Goal: Transaction & Acquisition: Purchase product/service

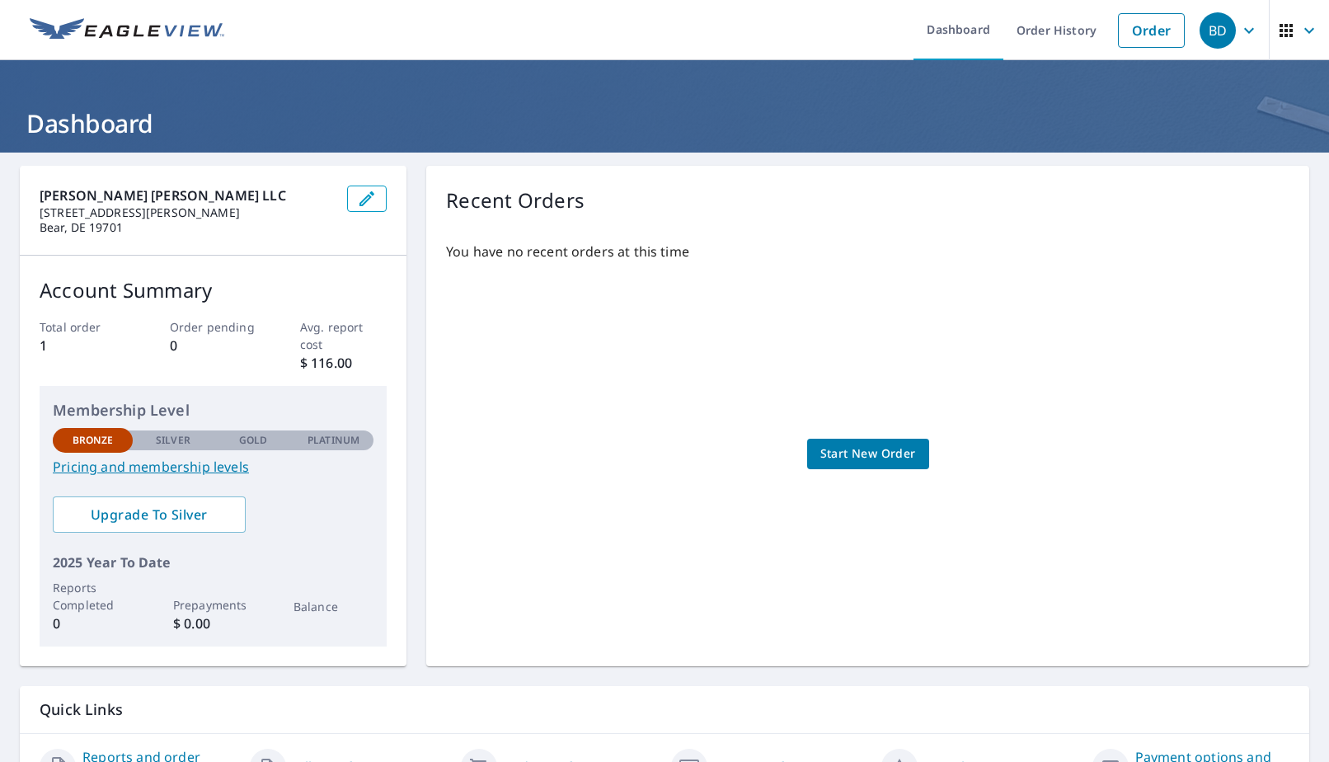
click at [876, 452] on span "Start New Order" at bounding box center [868, 453] width 96 height 21
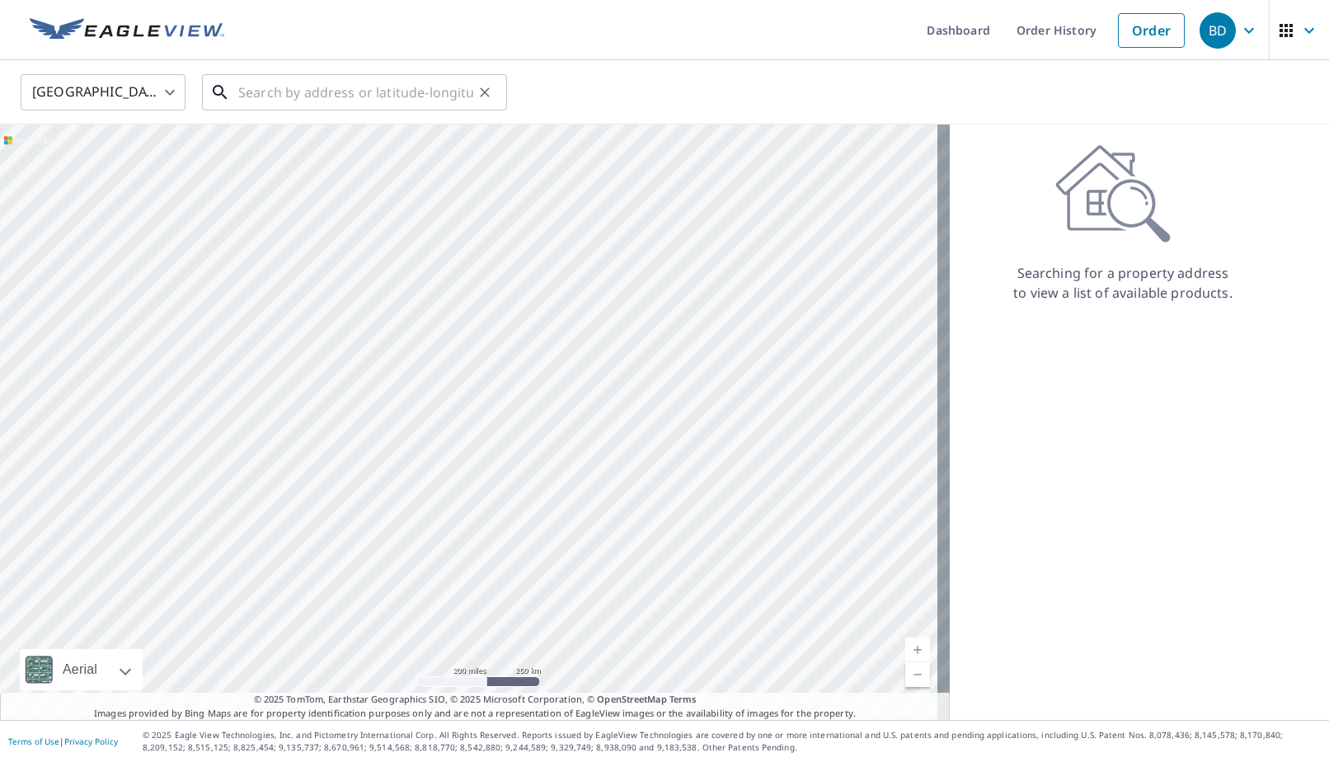
click at [312, 84] on input "text" at bounding box center [355, 92] width 235 height 46
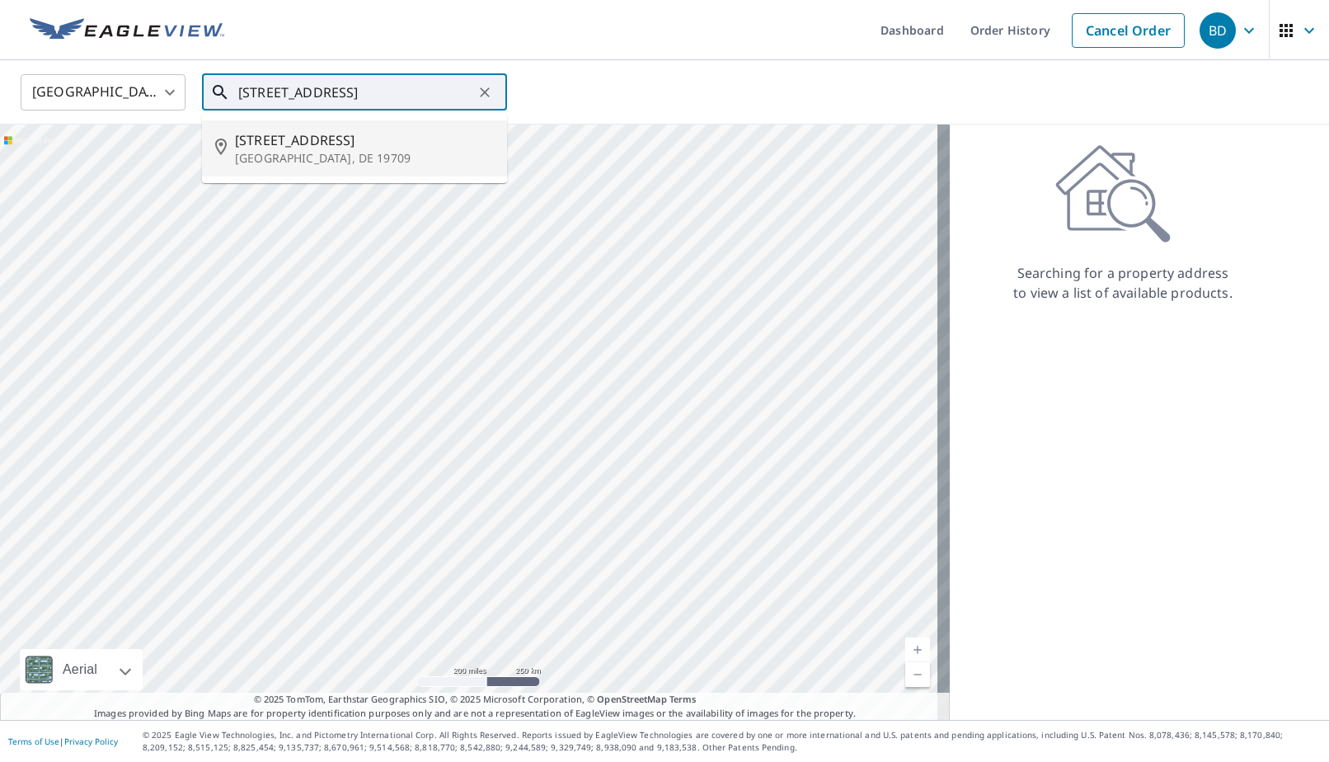
click at [302, 154] on p "[GEOGRAPHIC_DATA], DE 19709" at bounding box center [364, 158] width 259 height 16
type input "[STREET_ADDRESS]"
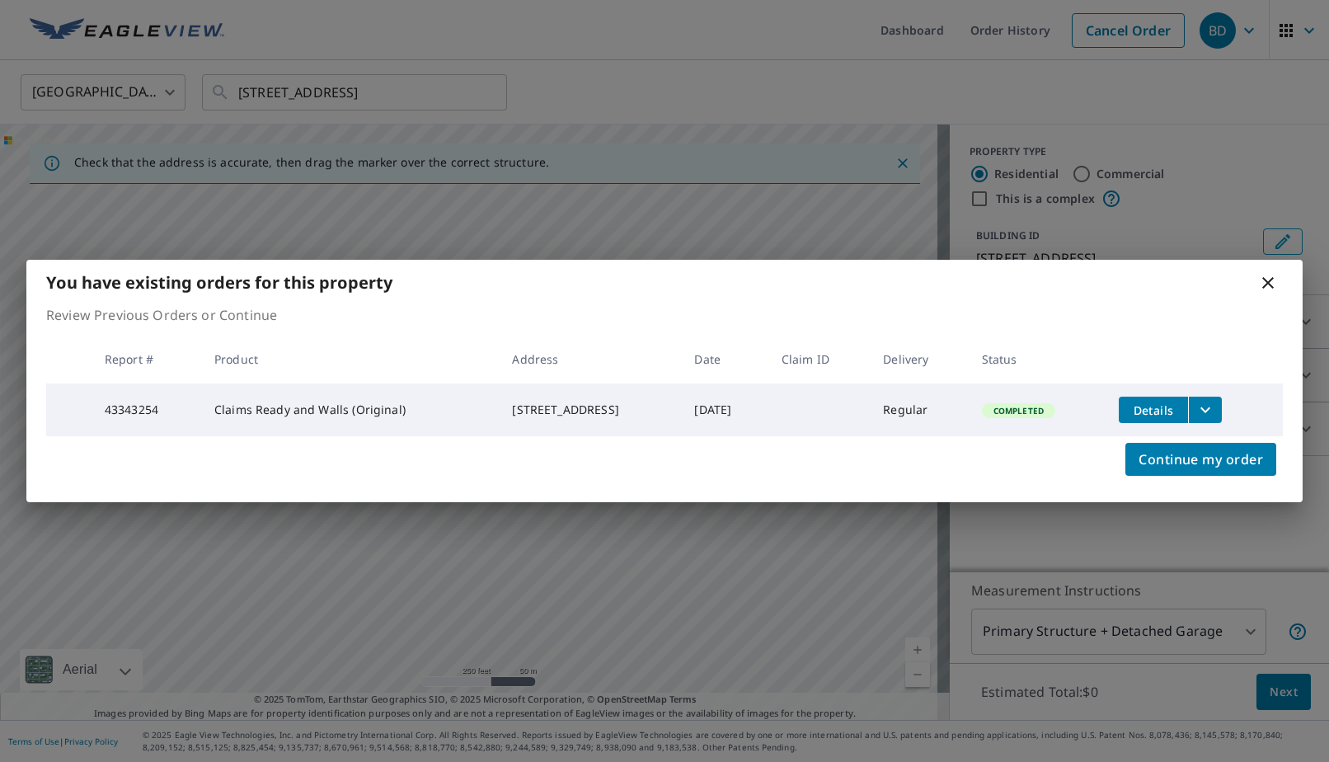
click at [119, 404] on td "43343254" at bounding box center [146, 409] width 110 height 53
drag, startPoint x: 119, startPoint y: 403, endPoint x: 166, endPoint y: 401, distance: 47.0
click at [166, 401] on td "43343254" at bounding box center [146, 409] width 110 height 53
click at [1182, 461] on span "Continue my order" at bounding box center [1200, 459] width 124 height 23
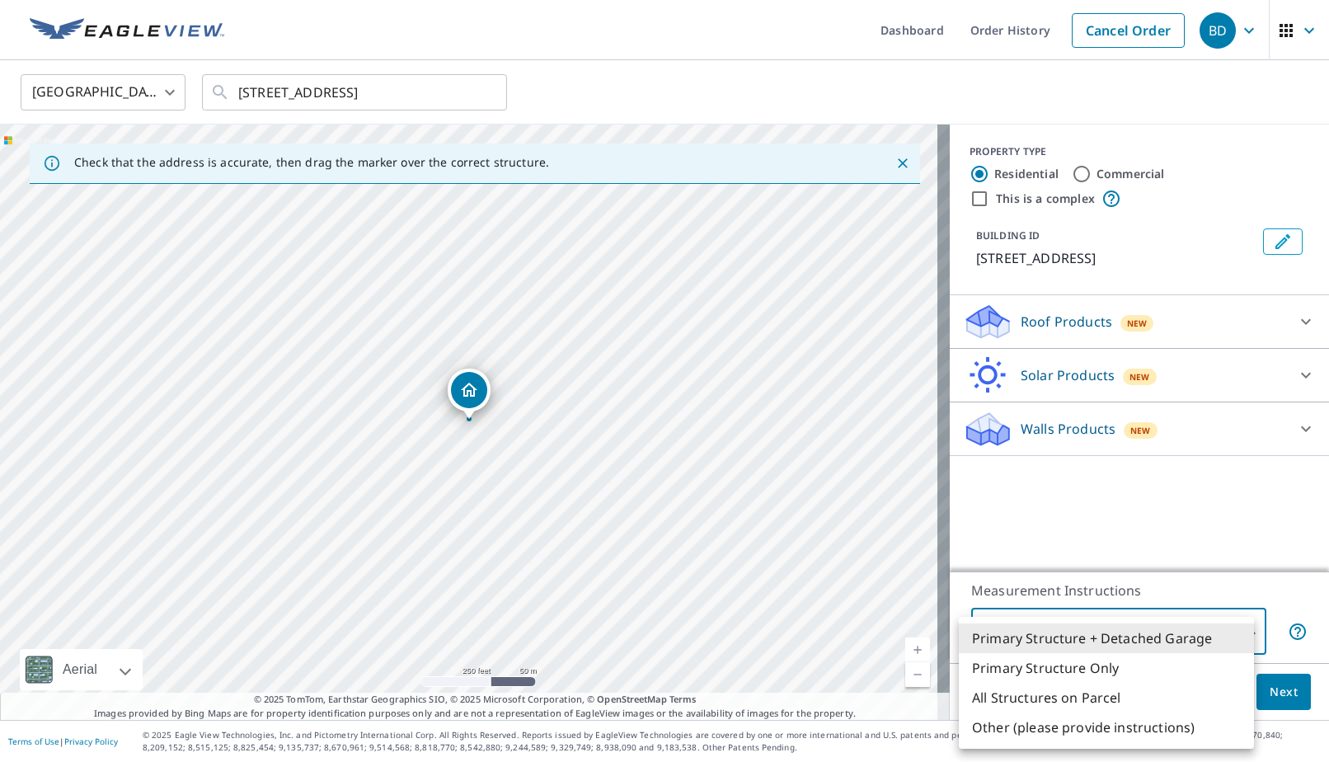
click at [1239, 630] on body "BD BD Dashboard Order History Cancel Order BD [GEOGRAPHIC_DATA] [GEOGRAPHIC_DAT…" at bounding box center [664, 381] width 1329 height 762
click at [1071, 705] on li "All Structures on Parcel" at bounding box center [1106, 697] width 295 height 30
type input "3"
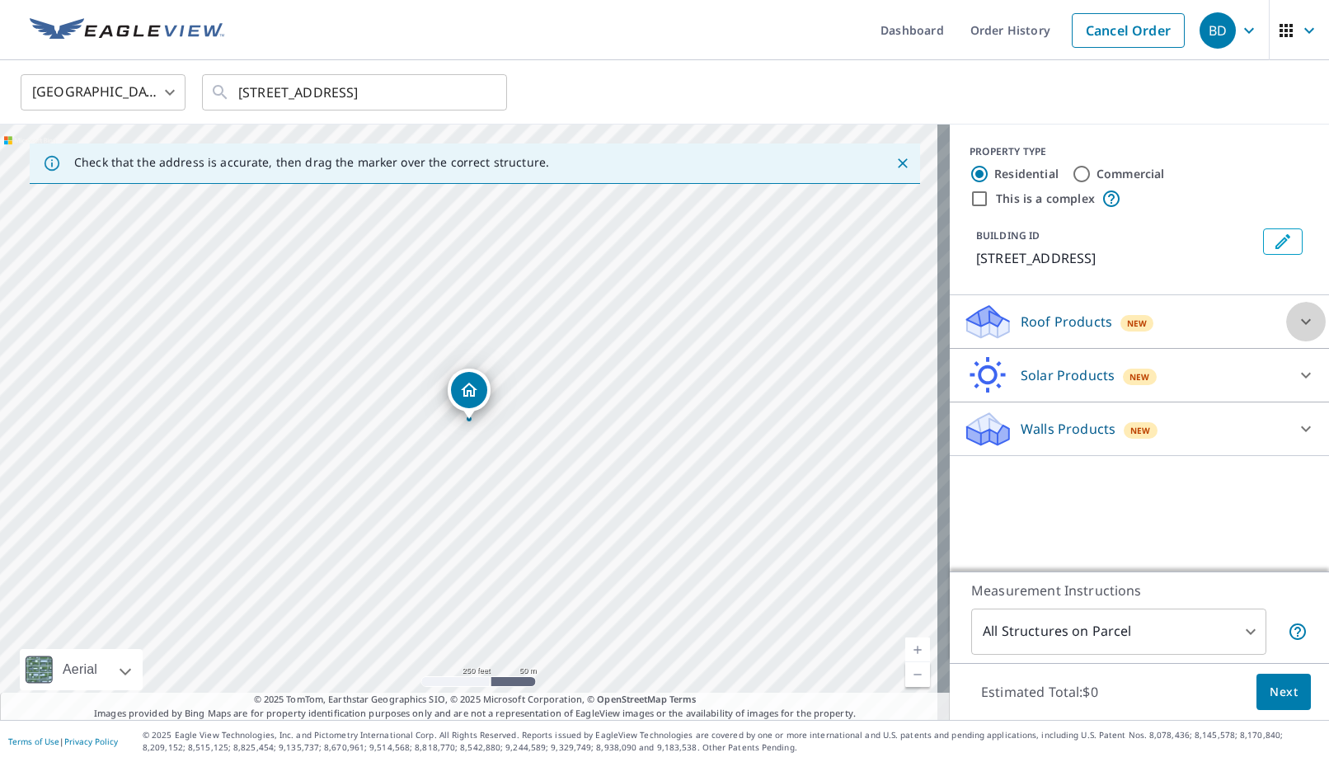
click at [1296, 331] on icon at bounding box center [1306, 322] width 20 height 20
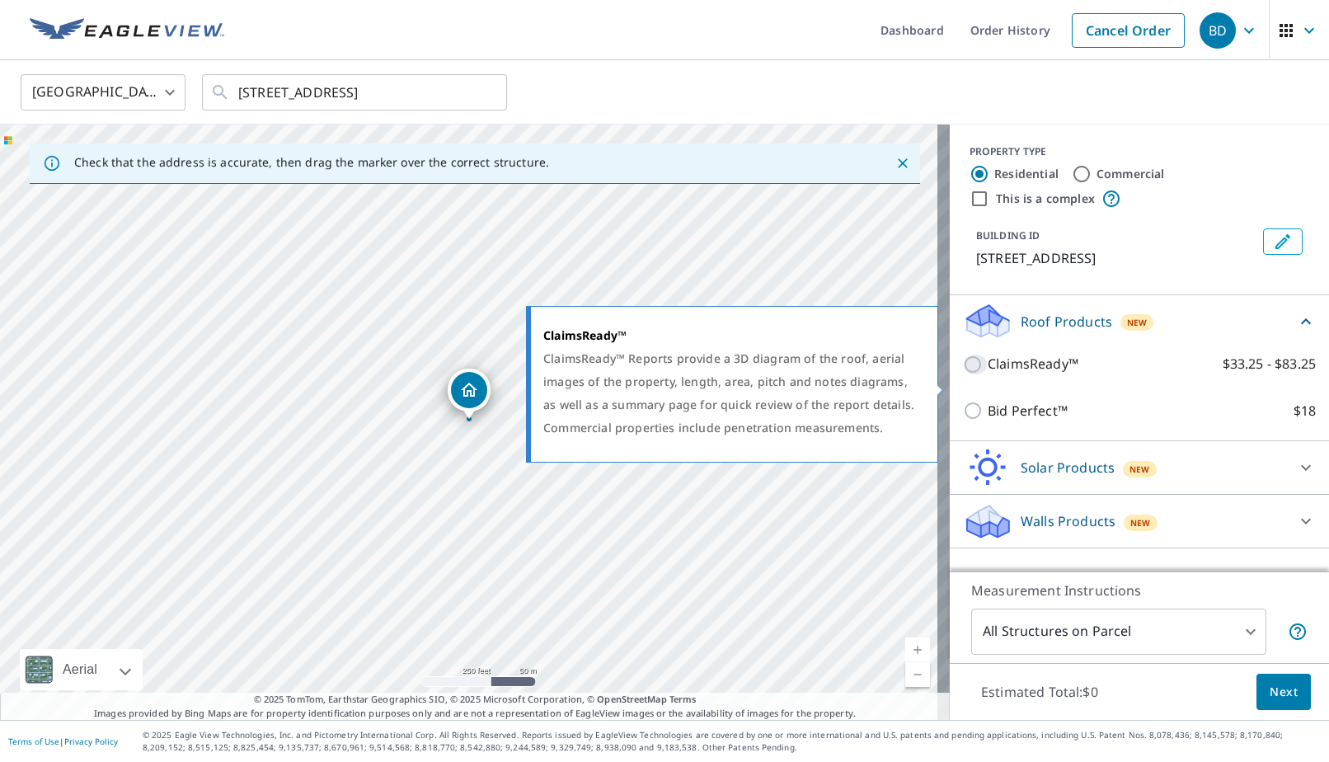
click at [963, 374] on input "ClaimsReady™ $33.25 - $83.25" at bounding box center [975, 364] width 25 height 20
checkbox input "true"
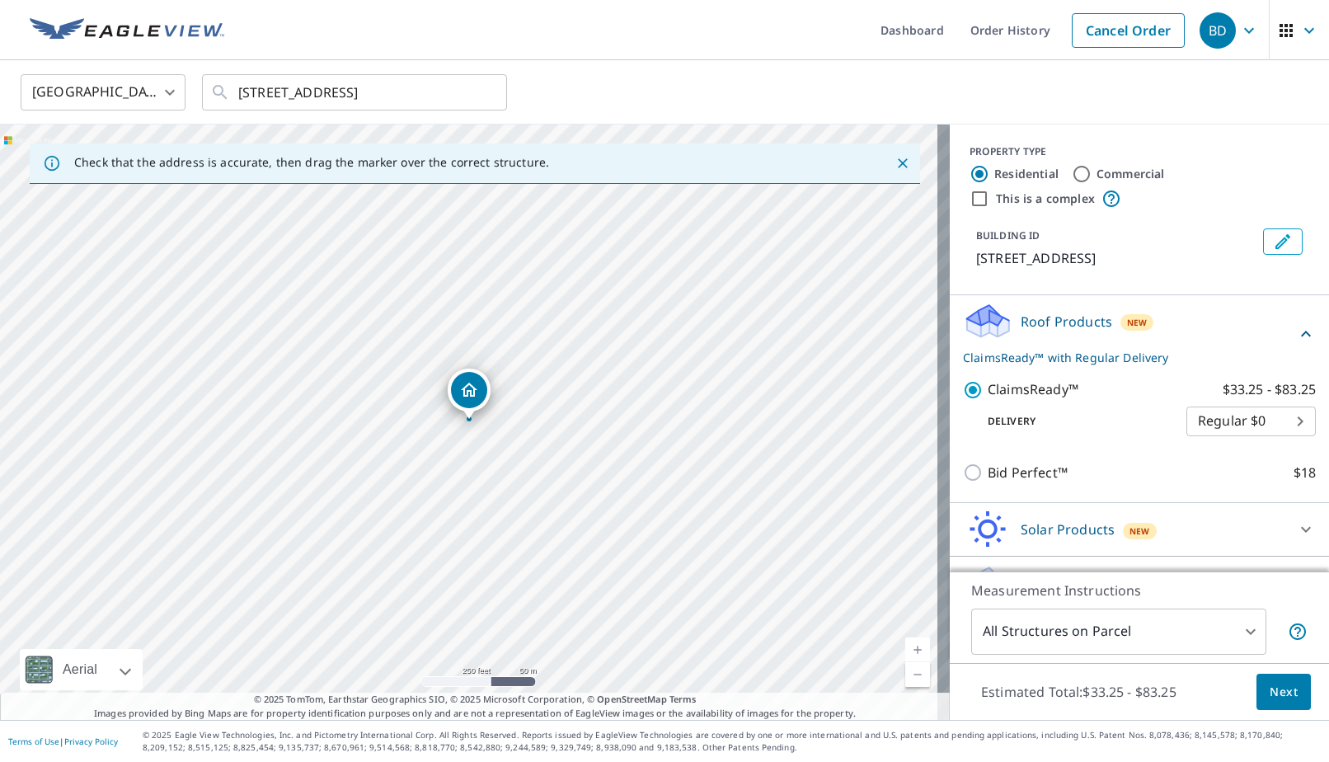
click at [1275, 444] on body "BD BD Dashboard Order History Cancel Order BD [GEOGRAPHIC_DATA] [GEOGRAPHIC_DAT…" at bounding box center [664, 381] width 1329 height 762
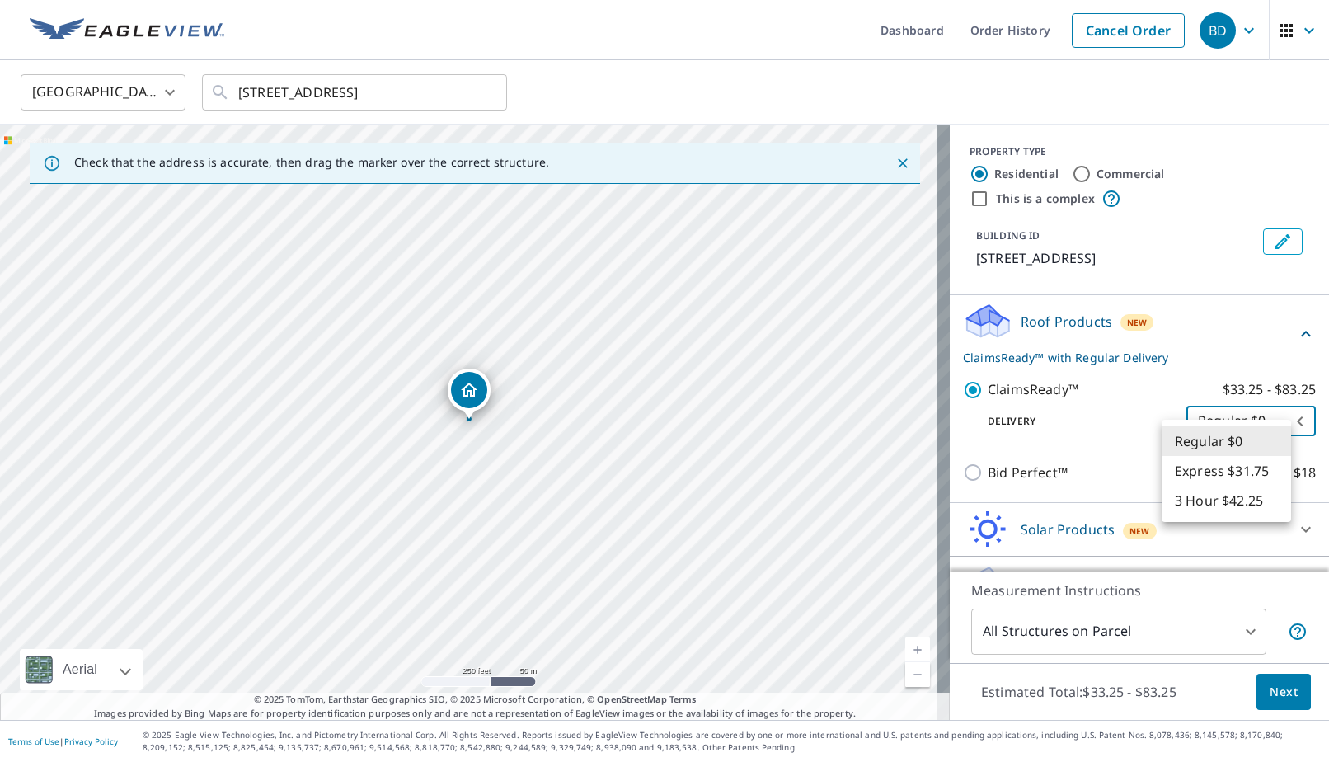
click at [1275, 444] on li "Regular $0" at bounding box center [1225, 441] width 129 height 30
click at [1272, 438] on body "BD BD Dashboard Order History Cancel Order BD [GEOGRAPHIC_DATA] [GEOGRAPHIC_DAT…" at bounding box center [664, 381] width 1329 height 762
click at [1272, 438] on li "Regular $0" at bounding box center [1225, 441] width 129 height 30
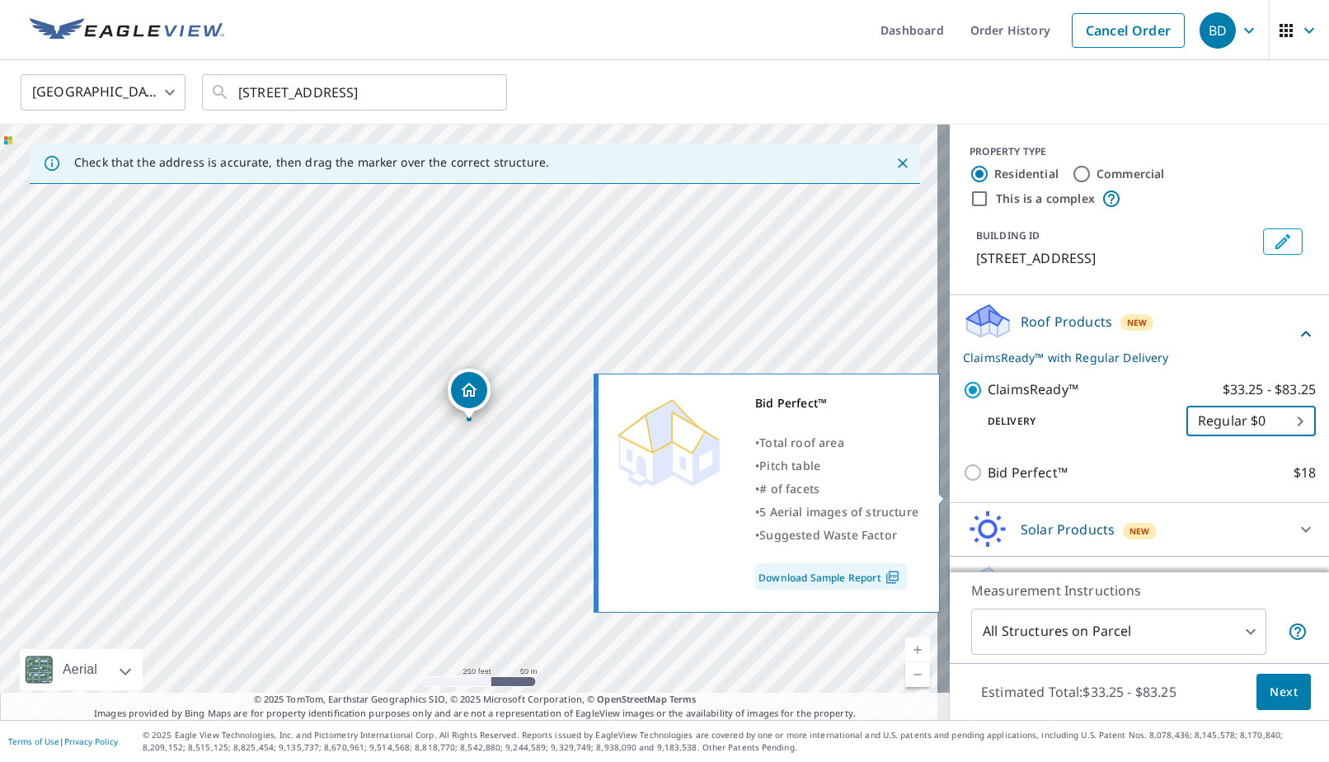
click at [963, 482] on input "Bid Perfect™ $18" at bounding box center [975, 472] width 25 height 20
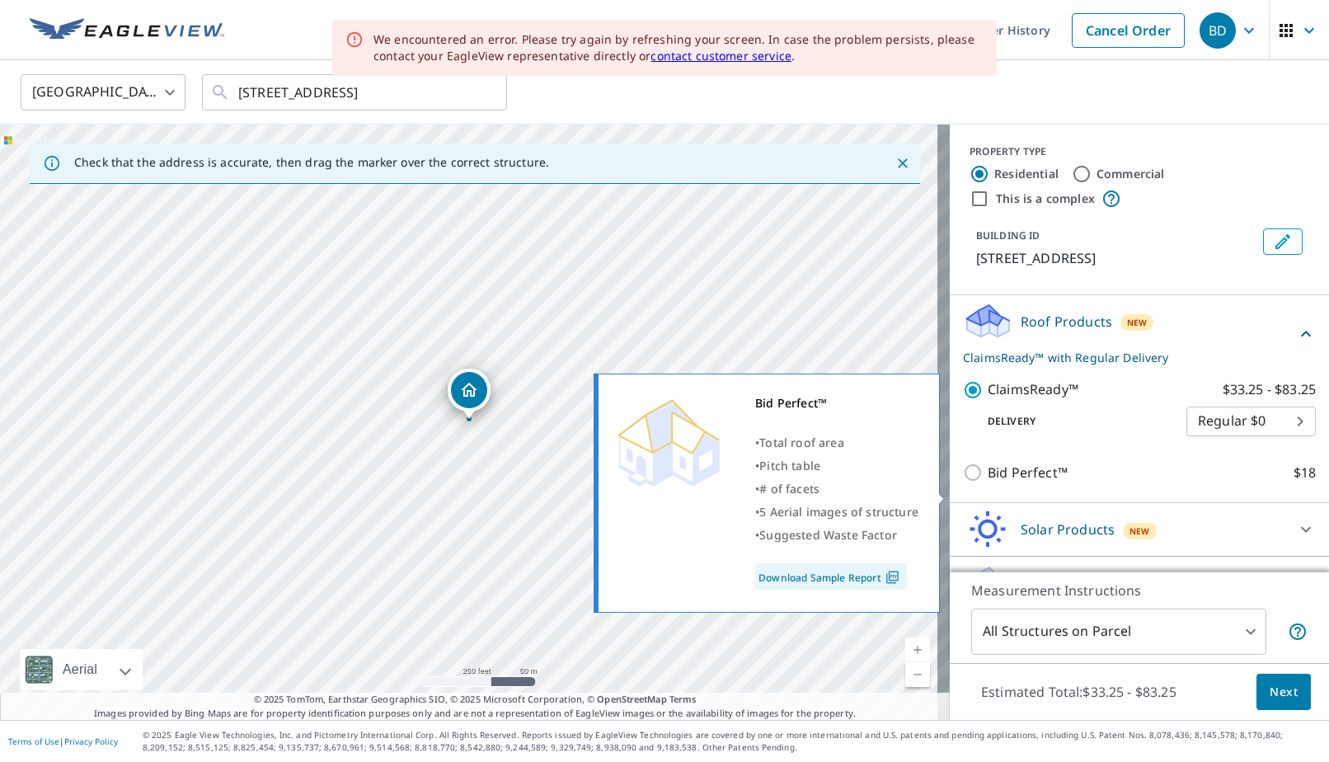
click at [1117, 483] on label "Bid Perfect™ $18" at bounding box center [1151, 472] width 328 height 21
click at [987, 482] on input "Bid Perfect™ $18" at bounding box center [975, 472] width 25 height 20
checkbox input "false"
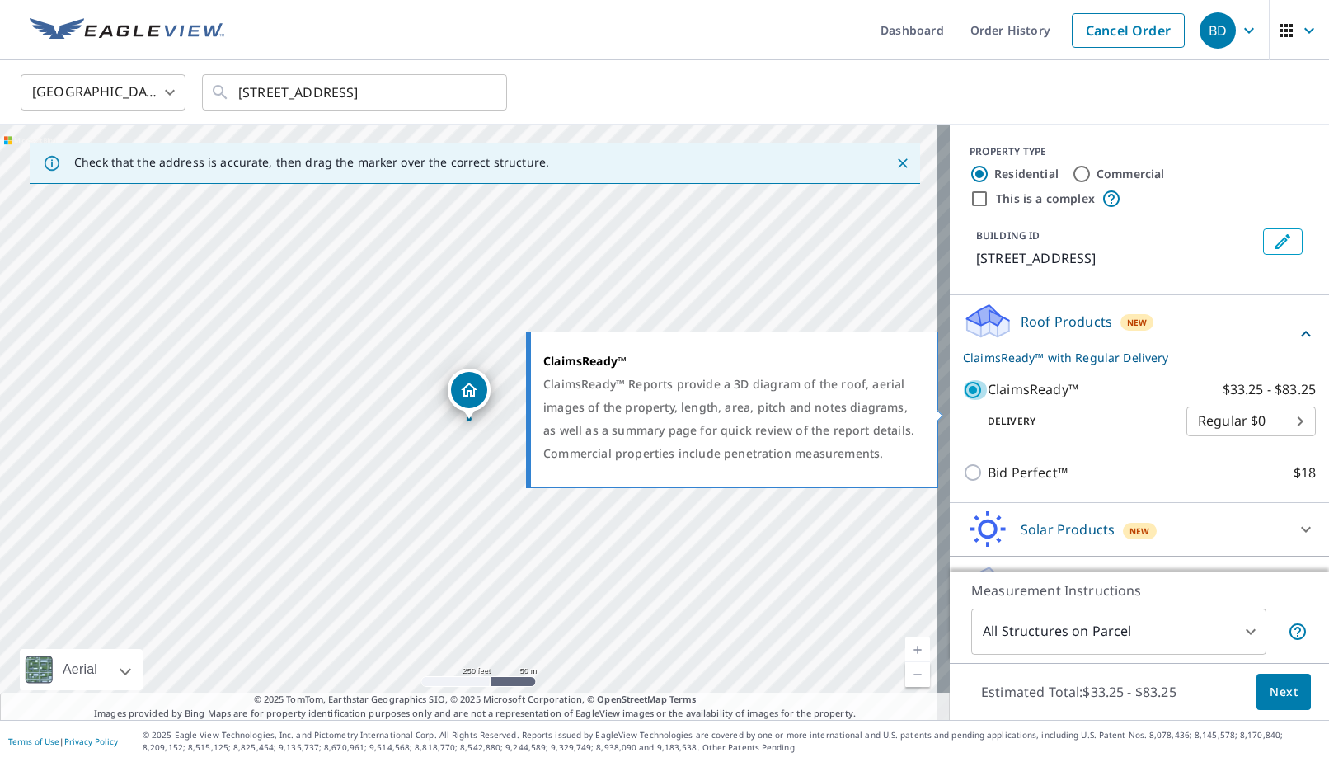
click at [963, 400] on input "ClaimsReady™ $33.25 - $83.25" at bounding box center [975, 390] width 25 height 20
checkbox input "false"
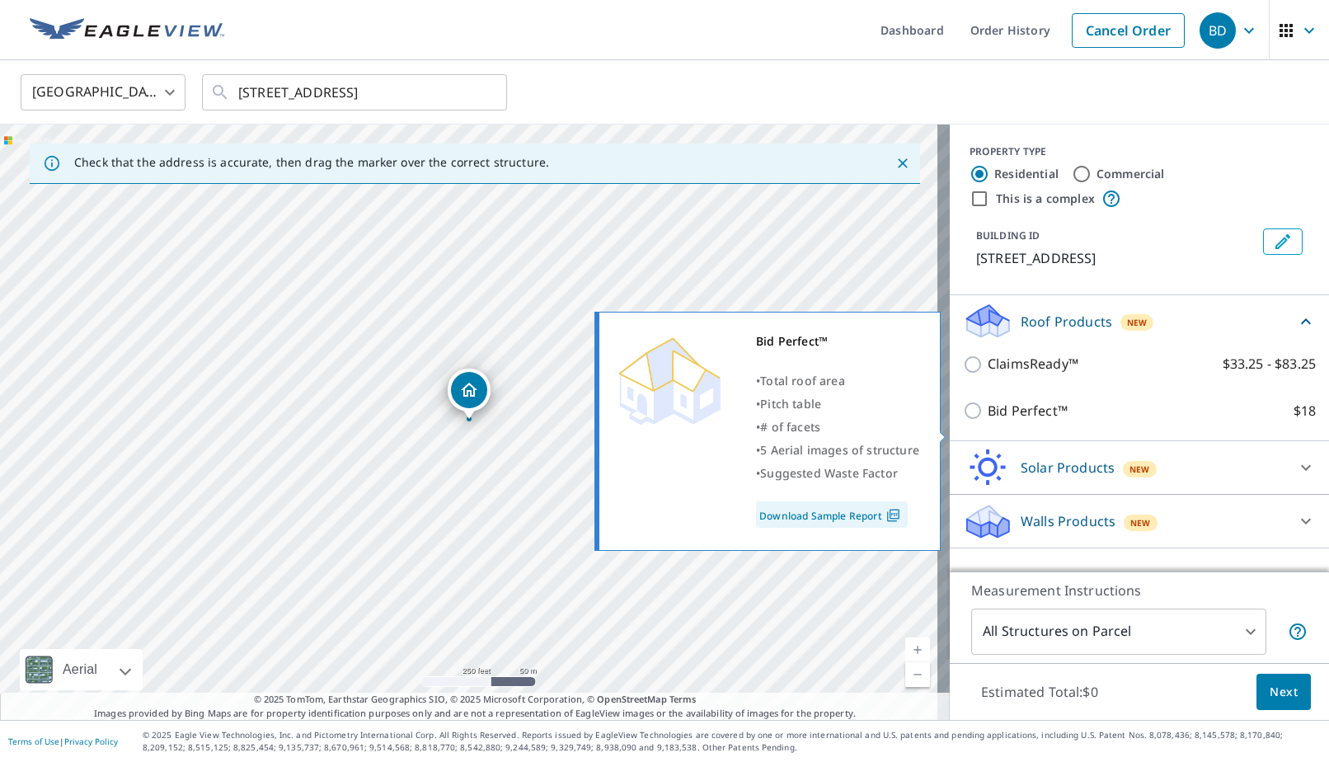
click at [963, 420] on input "Bid Perfect™ $18" at bounding box center [975, 411] width 25 height 20
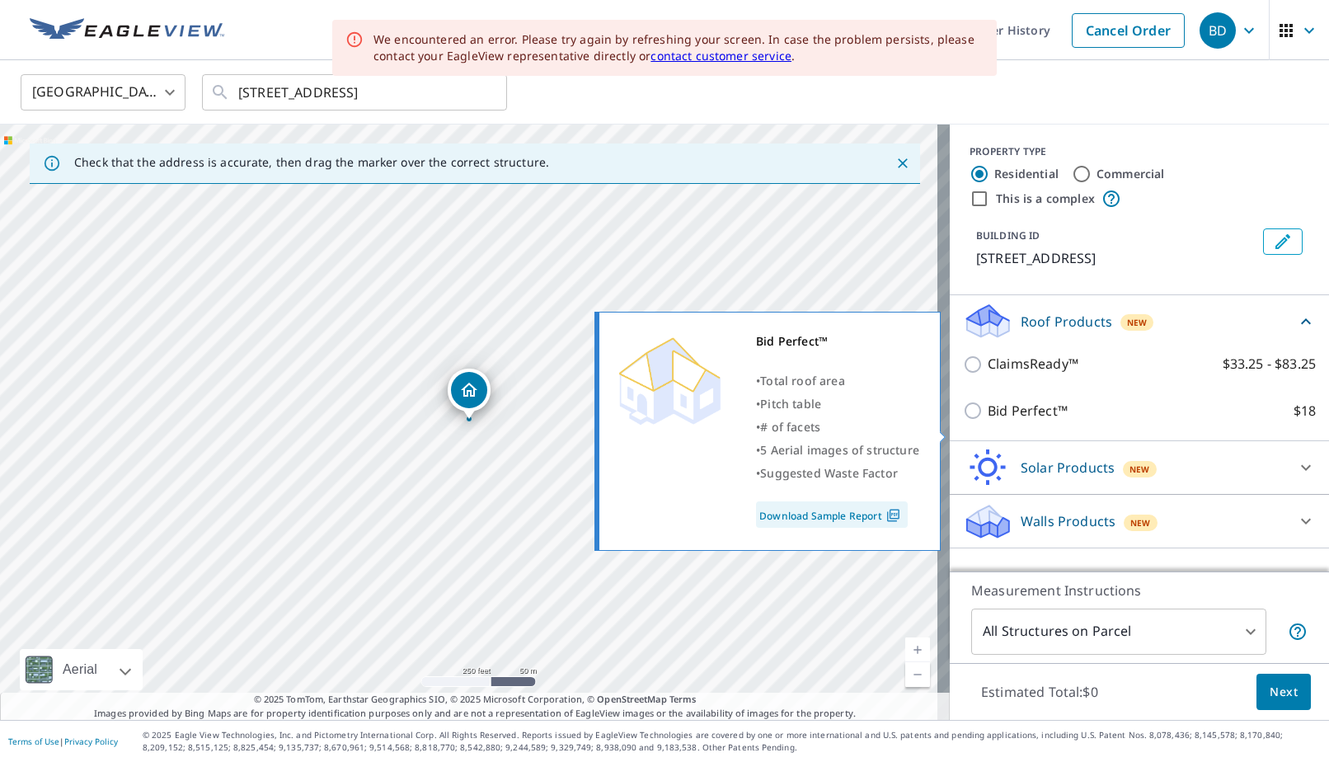
click at [963, 420] on input "Bid Perfect™ $18" at bounding box center [975, 411] width 25 height 20
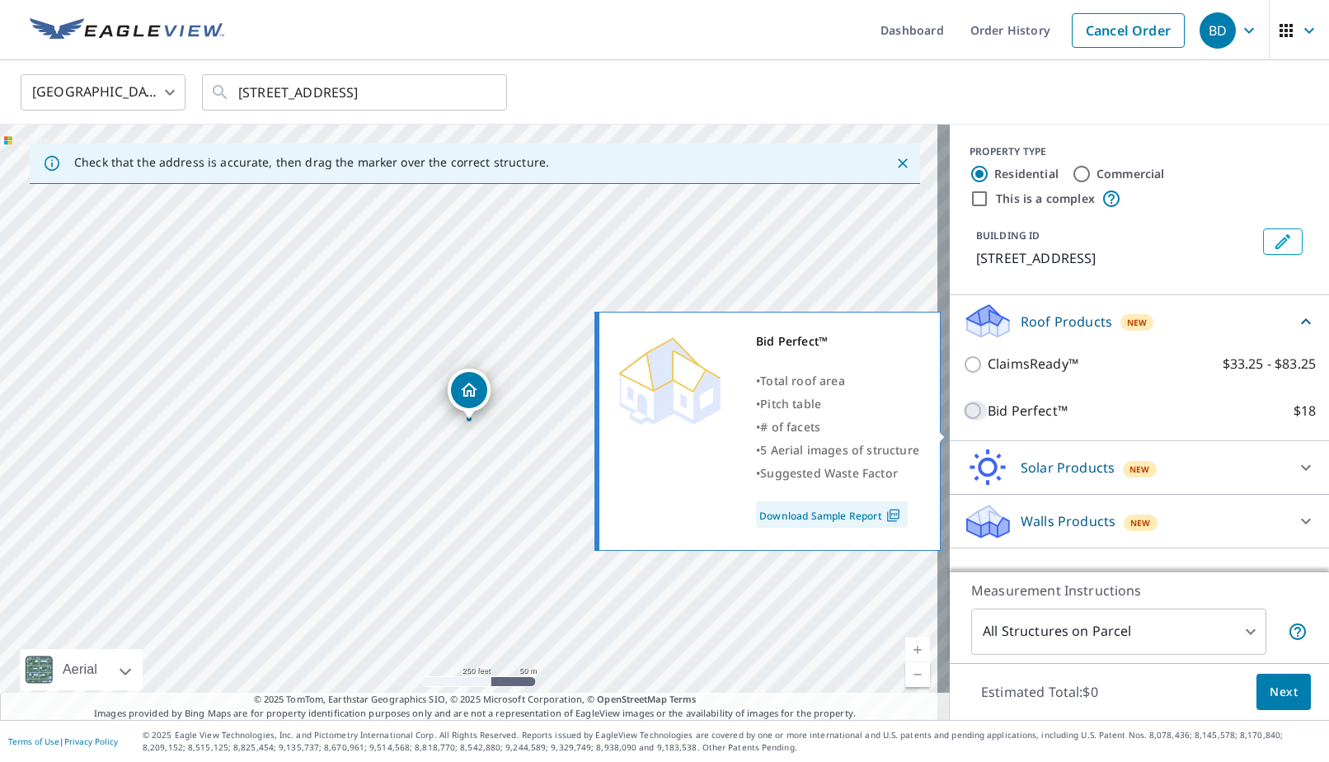
click at [963, 420] on input "Bid Perfect™ $18" at bounding box center [975, 411] width 25 height 20
checkbox input "false"
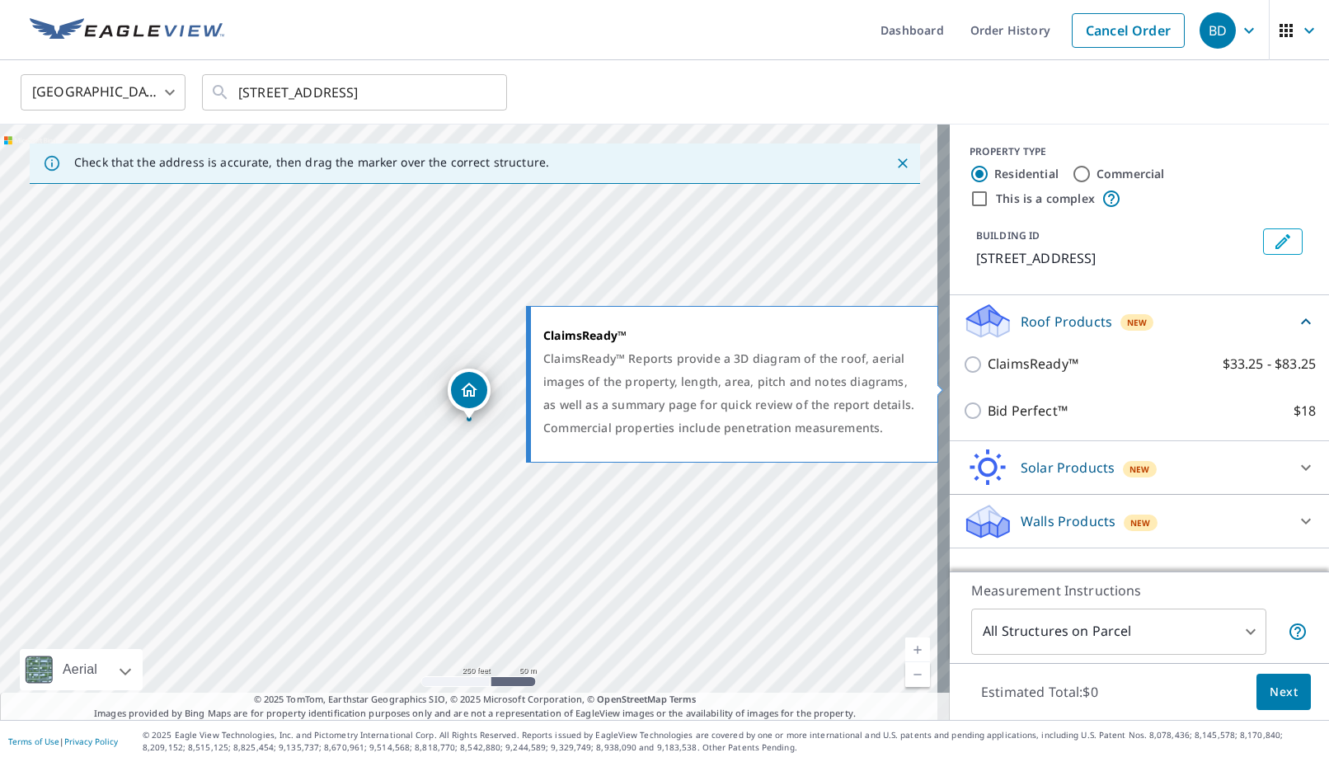
click at [963, 374] on input "ClaimsReady™ $33.25 - $83.25" at bounding box center [975, 364] width 25 height 20
checkbox input "true"
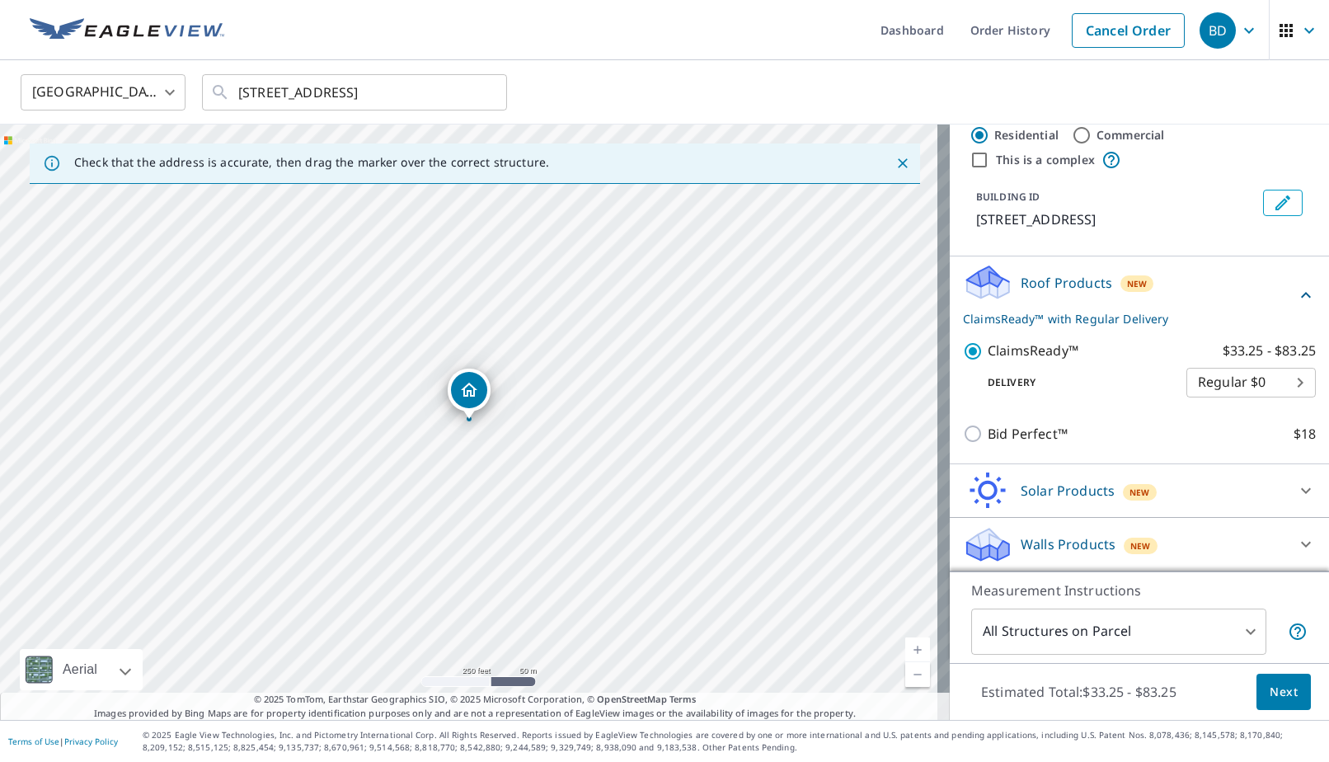
scroll to position [60, 0]
click at [1296, 540] on icon at bounding box center [1306, 544] width 20 height 20
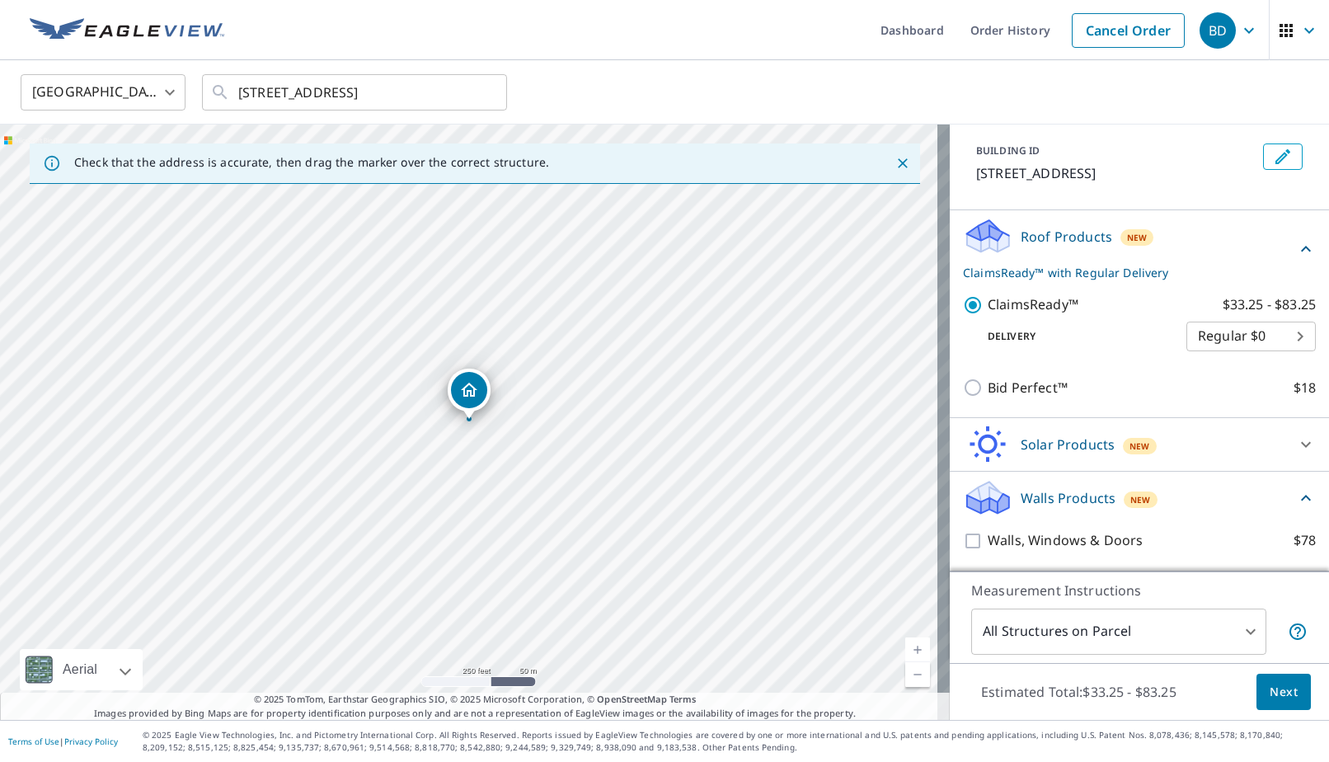
scroll to position [106, 0]
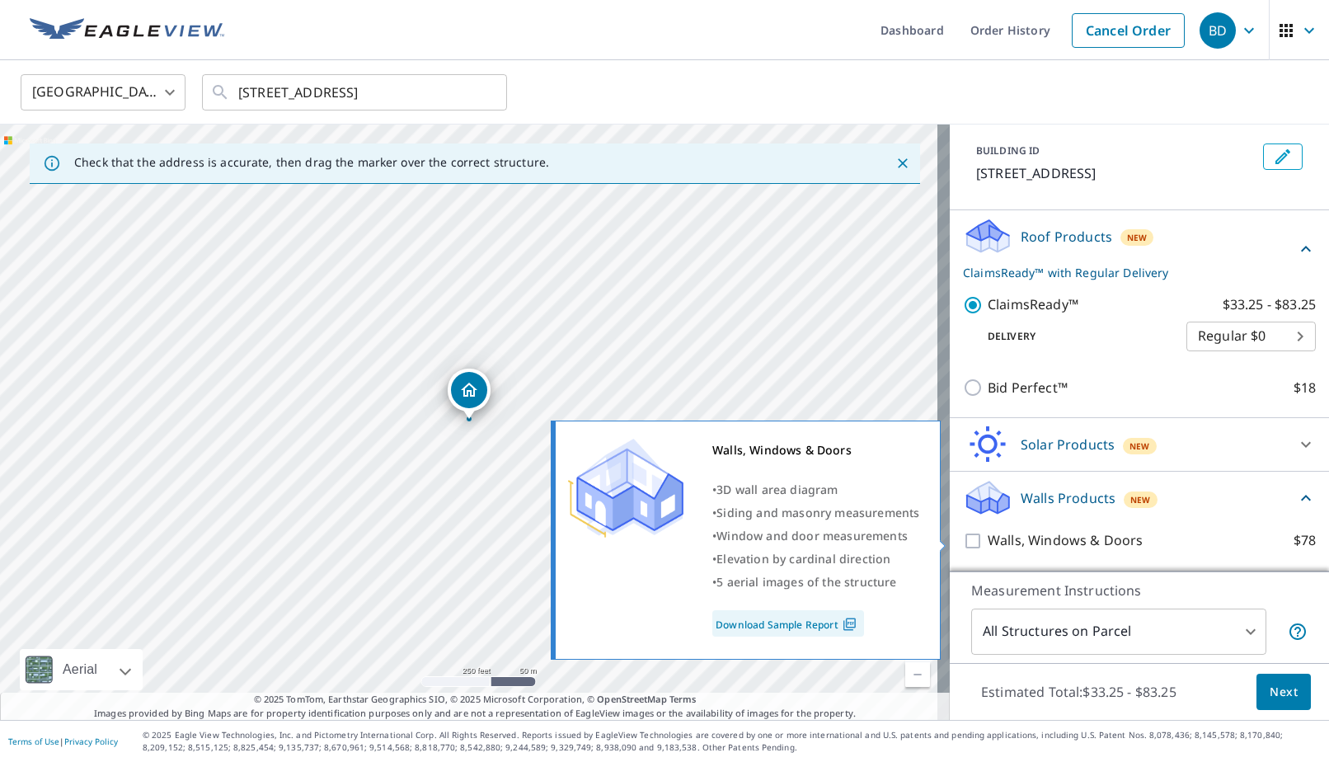
click at [963, 538] on input "Walls, Windows & Doors $78" at bounding box center [975, 541] width 25 height 20
checkbox input "true"
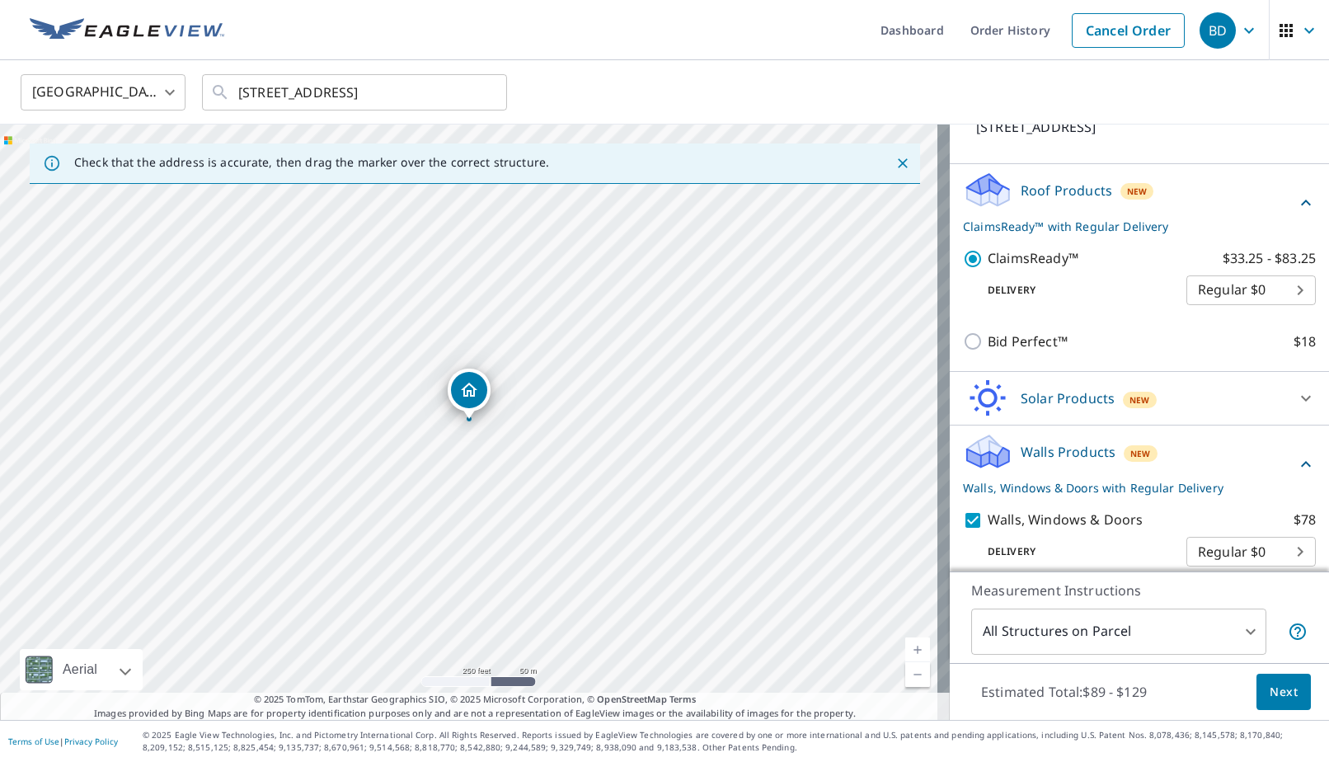
scroll to position [168, 0]
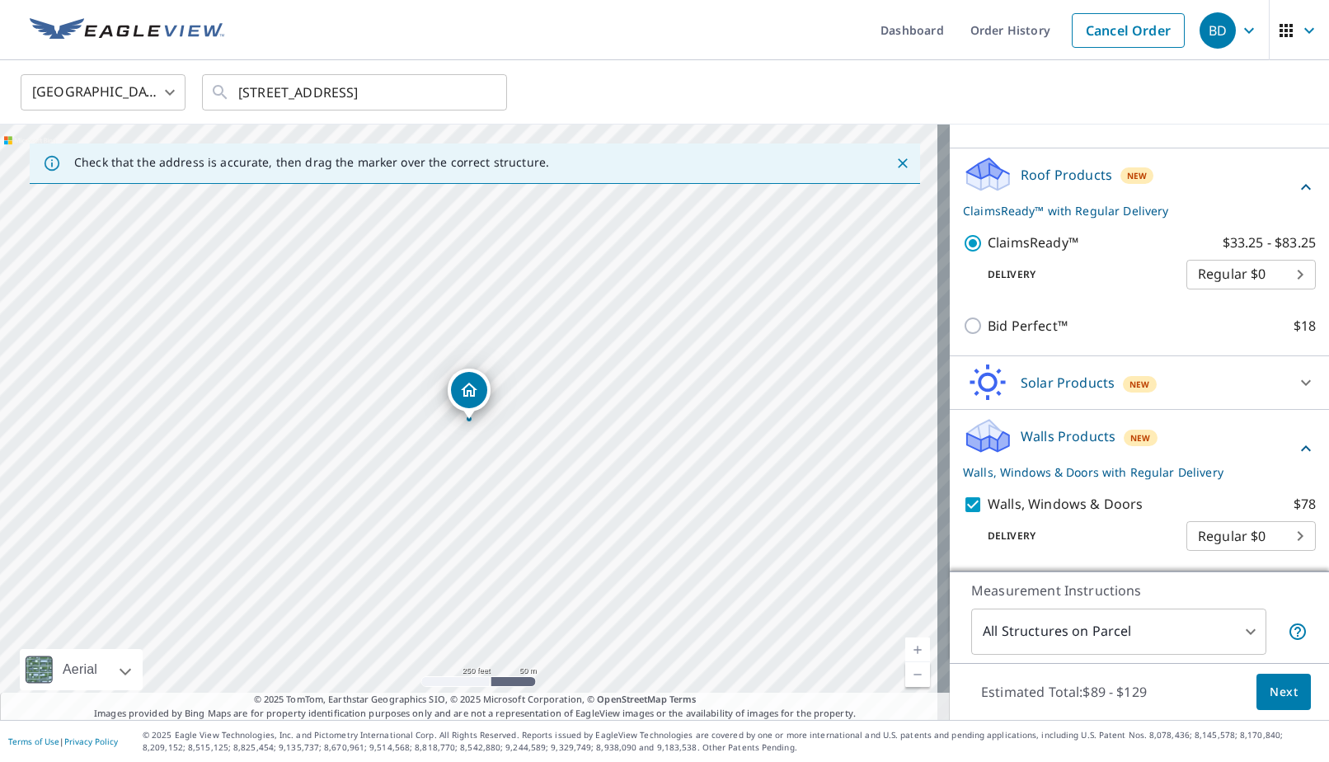
click at [1256, 694] on button "Next" at bounding box center [1283, 691] width 54 height 37
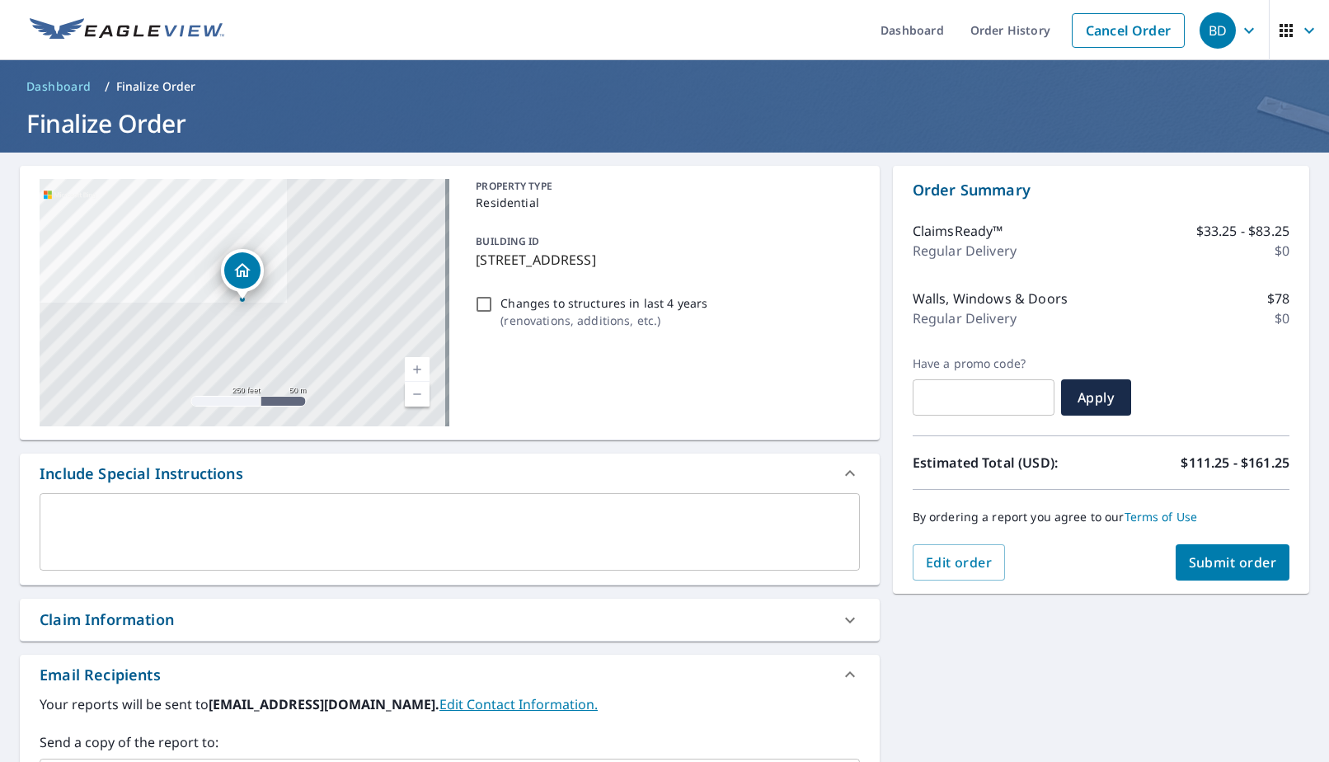
click at [477, 298] on input "Changes to structures in last 4 years ( renovations, additions, etc. )" at bounding box center [484, 304] width 20 height 20
checkbox input "true"
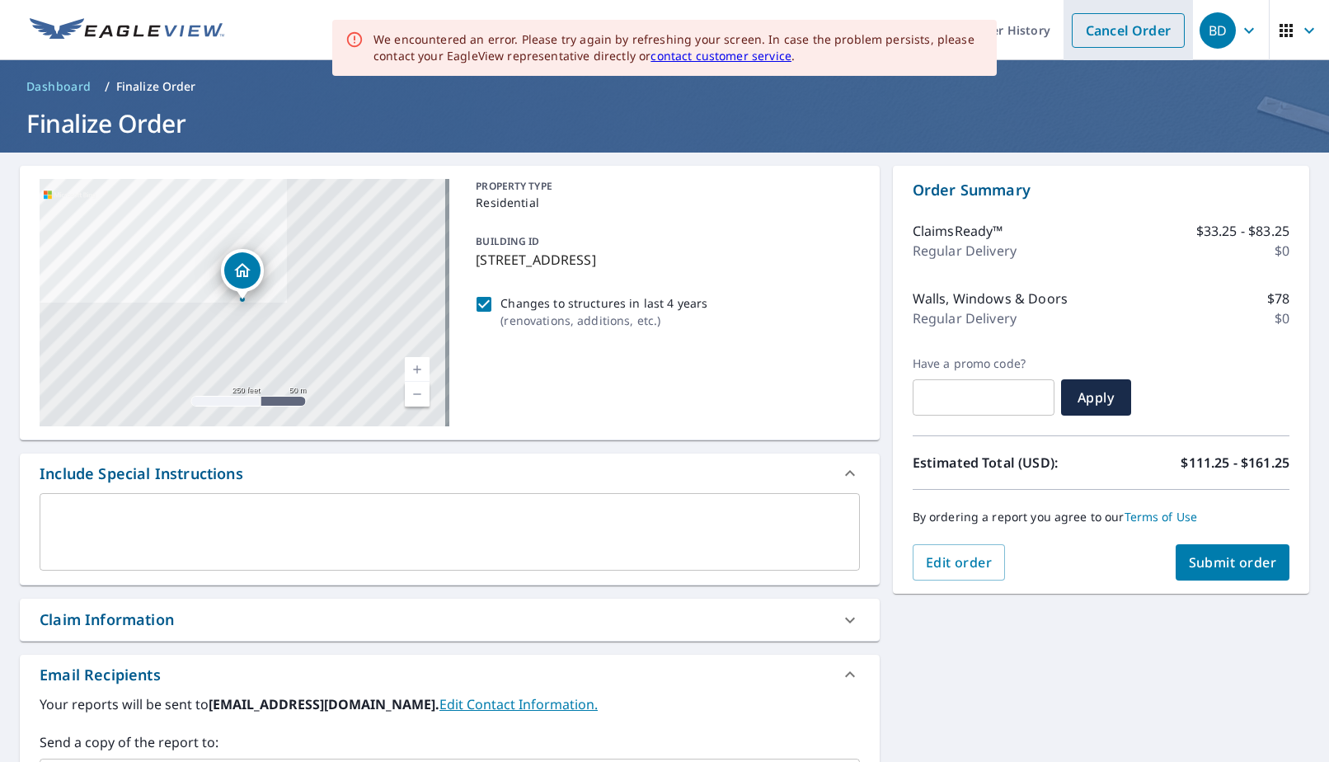
click at [1104, 33] on link "Cancel Order" at bounding box center [1127, 30] width 113 height 35
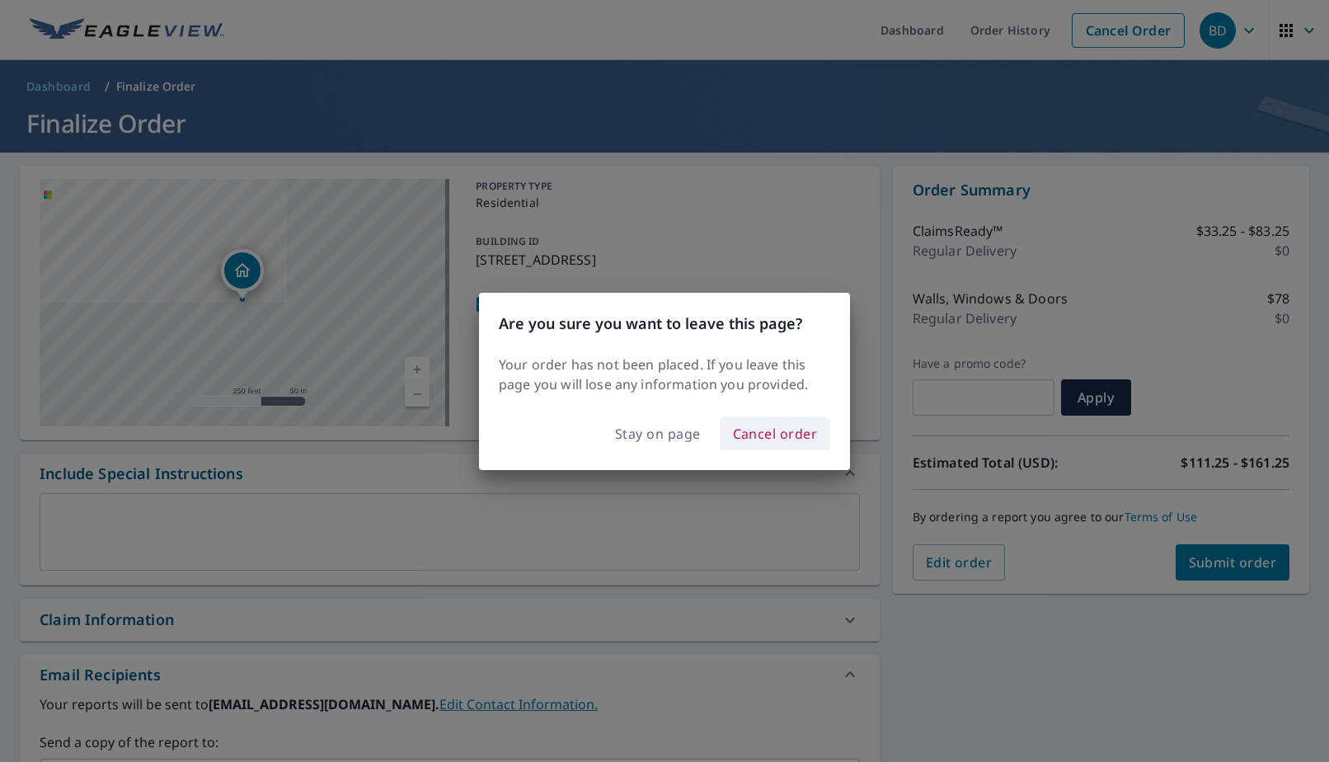
click at [766, 436] on span "Cancel order" at bounding box center [775, 433] width 85 height 23
